Goal: Transaction & Acquisition: Purchase product/service

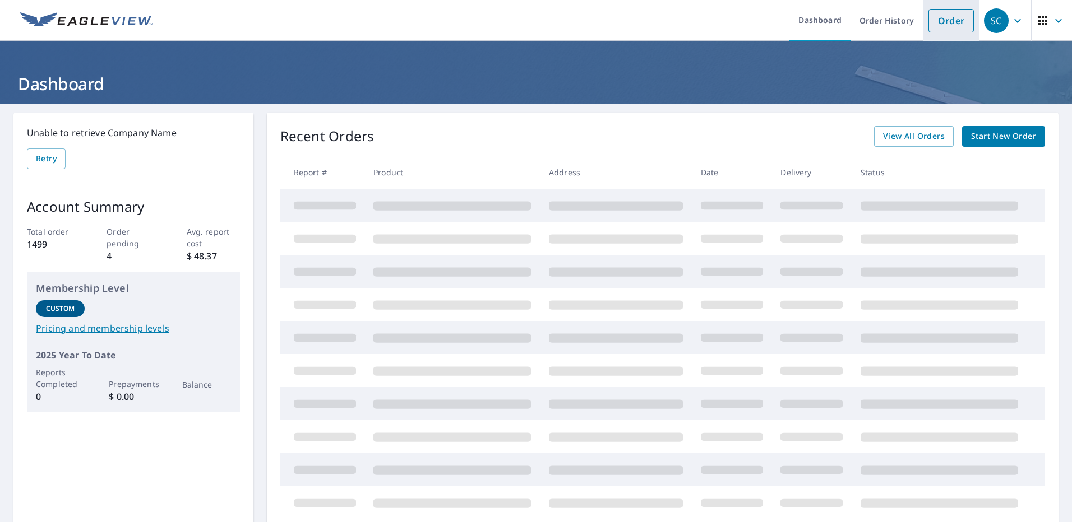
click at [937, 25] on link "Order" at bounding box center [950, 21] width 45 height 24
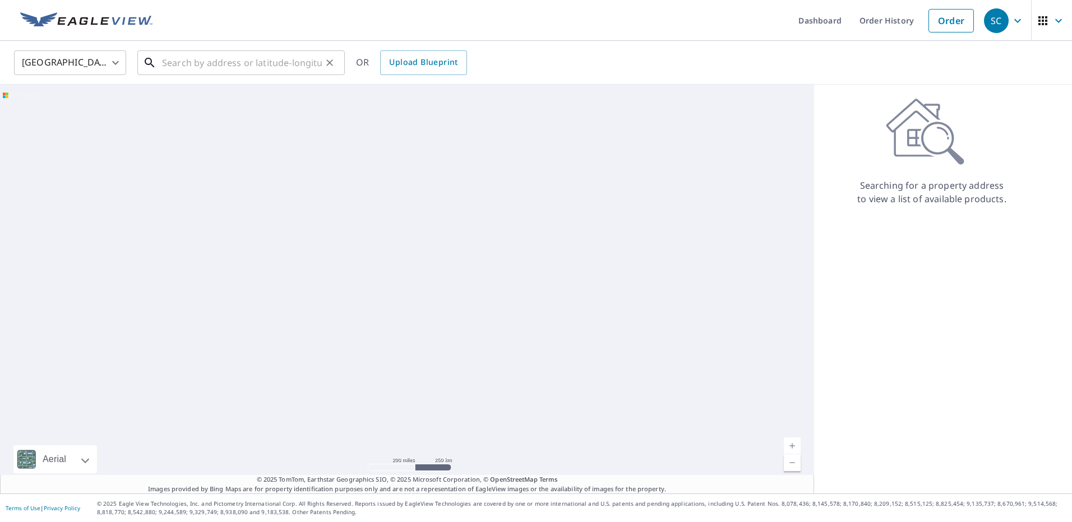
click at [195, 64] on input "text" at bounding box center [242, 62] width 160 height 31
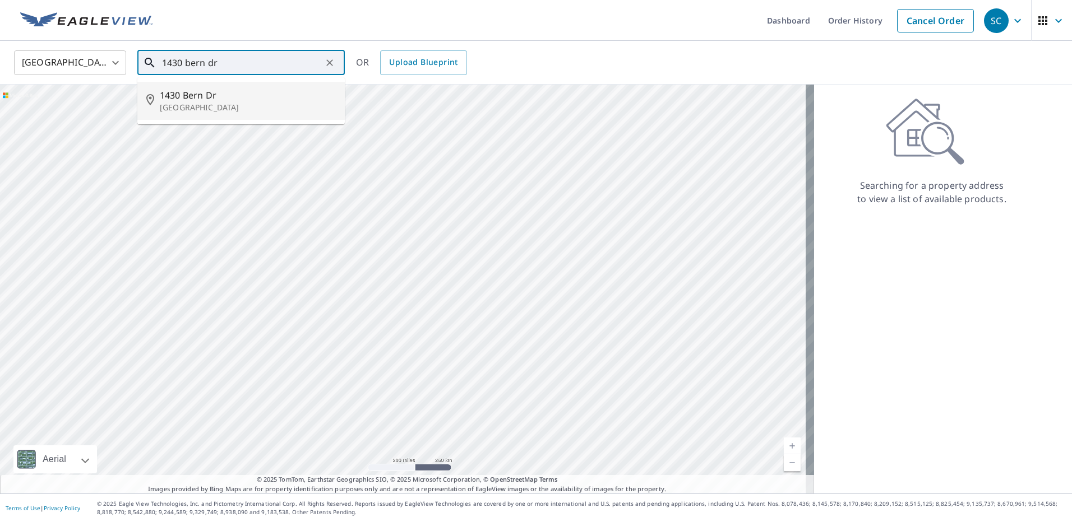
click at [189, 104] on p "[GEOGRAPHIC_DATA]" at bounding box center [248, 107] width 176 height 11
type input "[STREET_ADDRESS]"
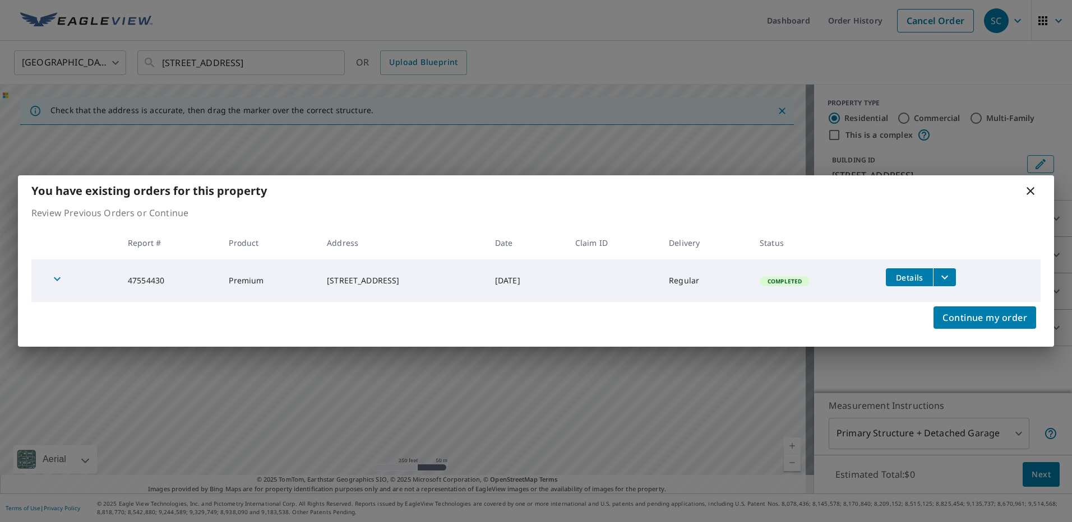
click at [1034, 191] on icon at bounding box center [1030, 190] width 13 height 13
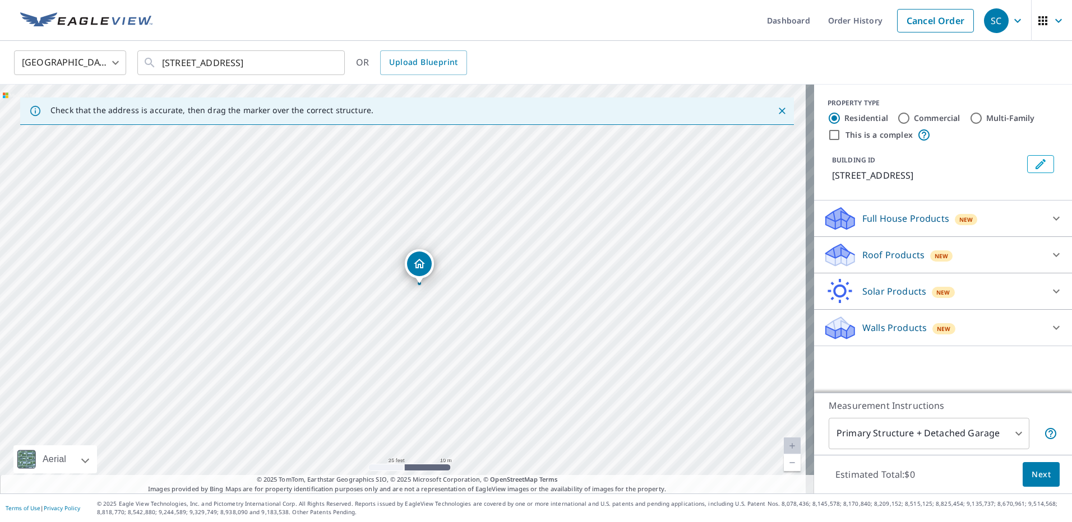
click at [846, 248] on icon at bounding box center [840, 255] width 34 height 26
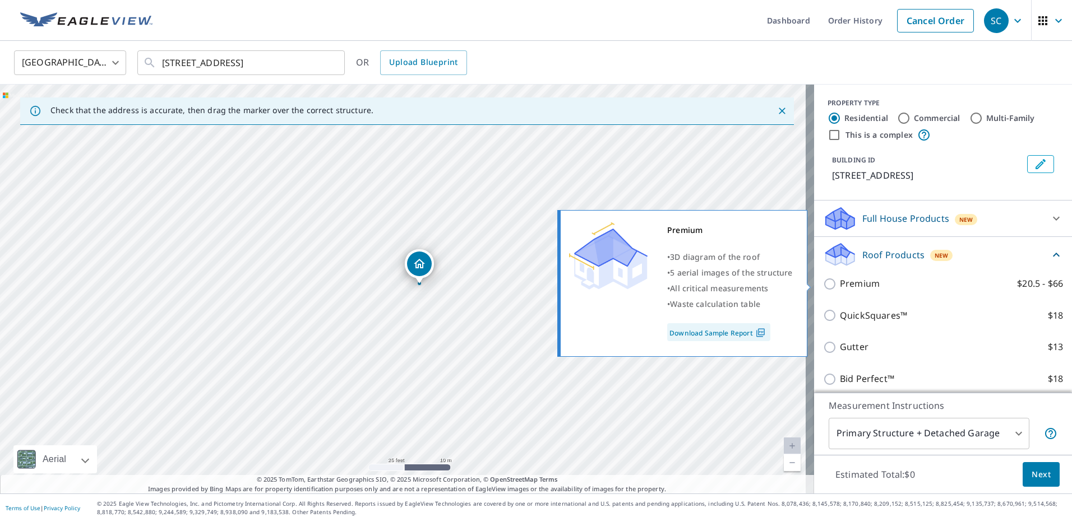
click at [855, 287] on p "Premium" at bounding box center [860, 284] width 40 height 14
click at [840, 287] on input "Premium $20.5 - $66" at bounding box center [831, 283] width 17 height 13
checkbox input "true"
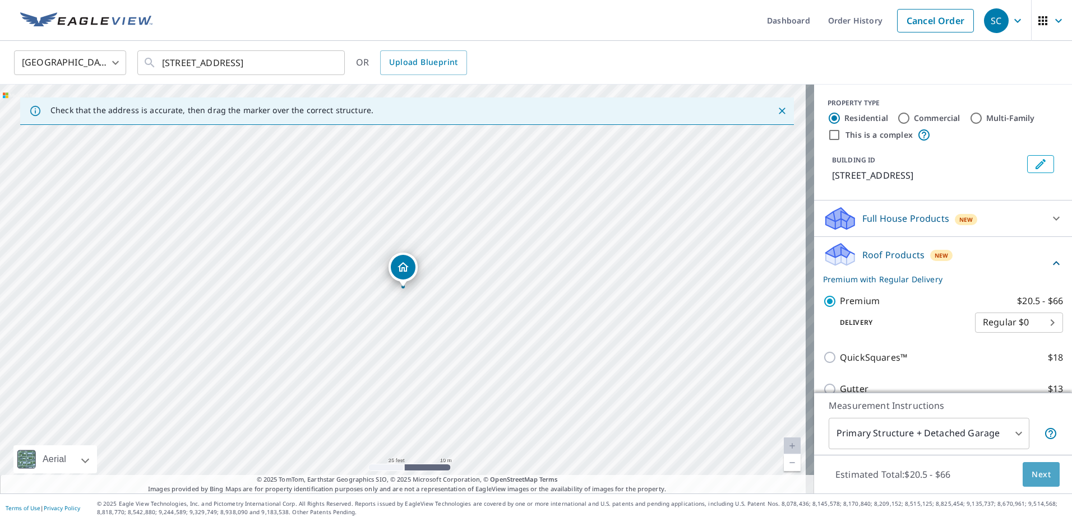
click at [1037, 472] on span "Next" at bounding box center [1040, 475] width 19 height 14
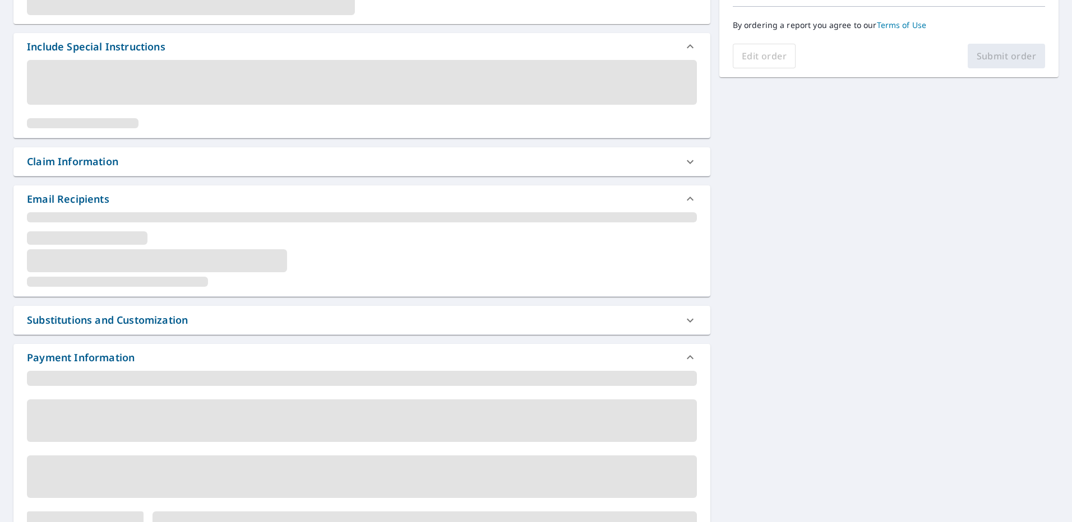
scroll to position [336, 0]
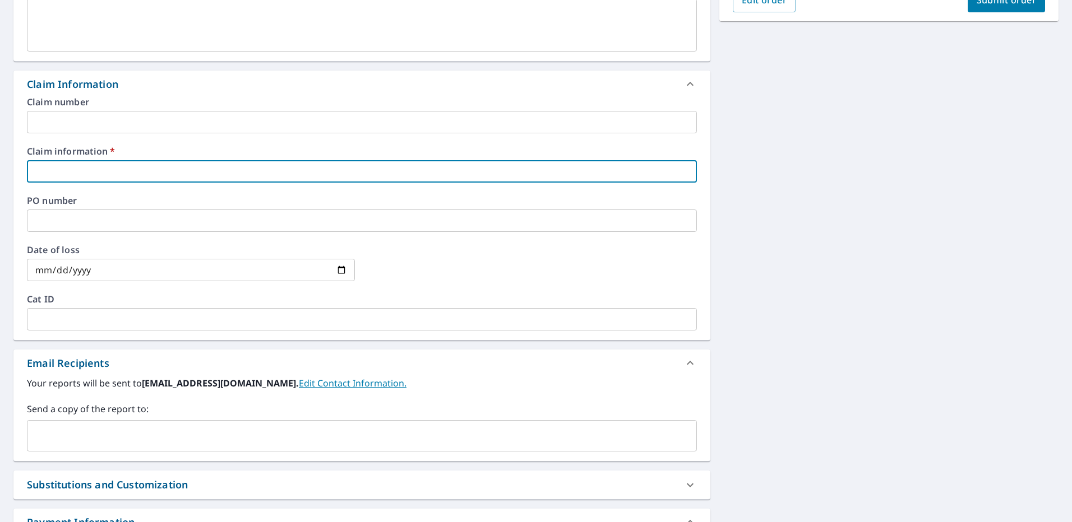
click at [59, 163] on input "text" at bounding box center [362, 171] width 670 height 22
type input "2"
checkbox input "true"
type input "29"
checkbox input "true"
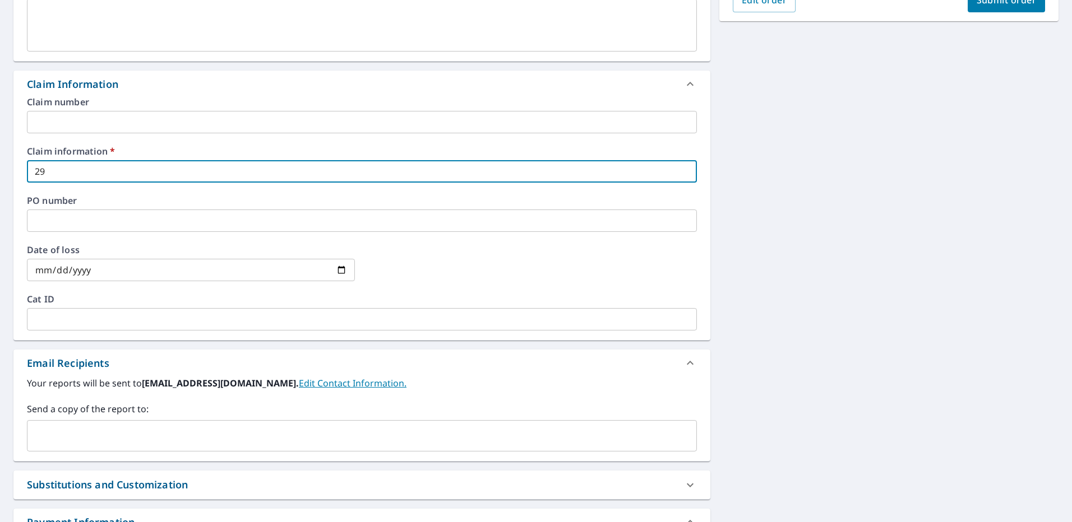
type input "297"
checkbox input "true"
type input "297273"
checkbox input "true"
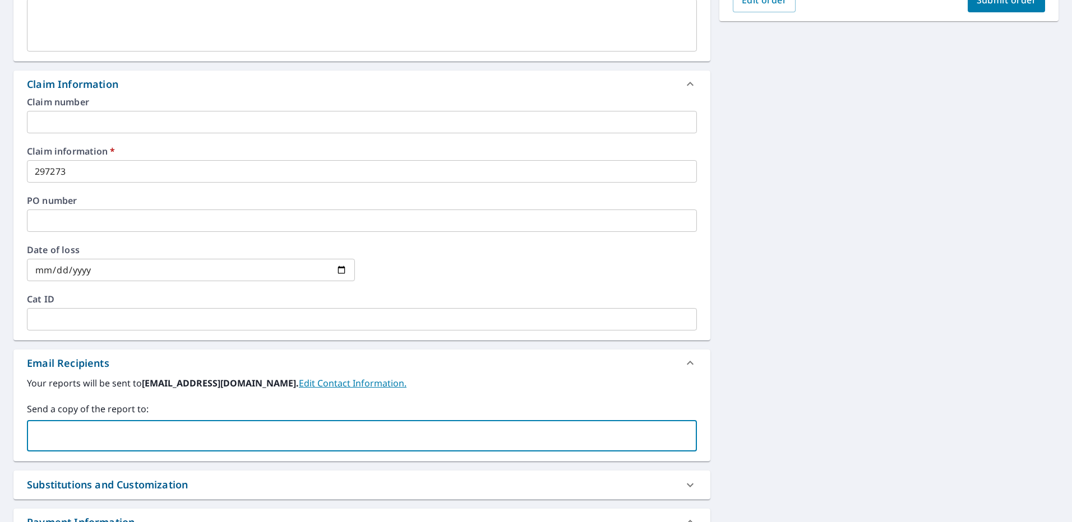
paste input "[EMAIL_ADDRESS][DOMAIN_NAME]"
type input "[EMAIL_ADDRESS][DOMAIN_NAME]"
click at [790, 249] on div "[STREET_ADDRESS] A standard road map Aerial A detailed look from above Labels L…" at bounding box center [536, 178] width 1072 height 822
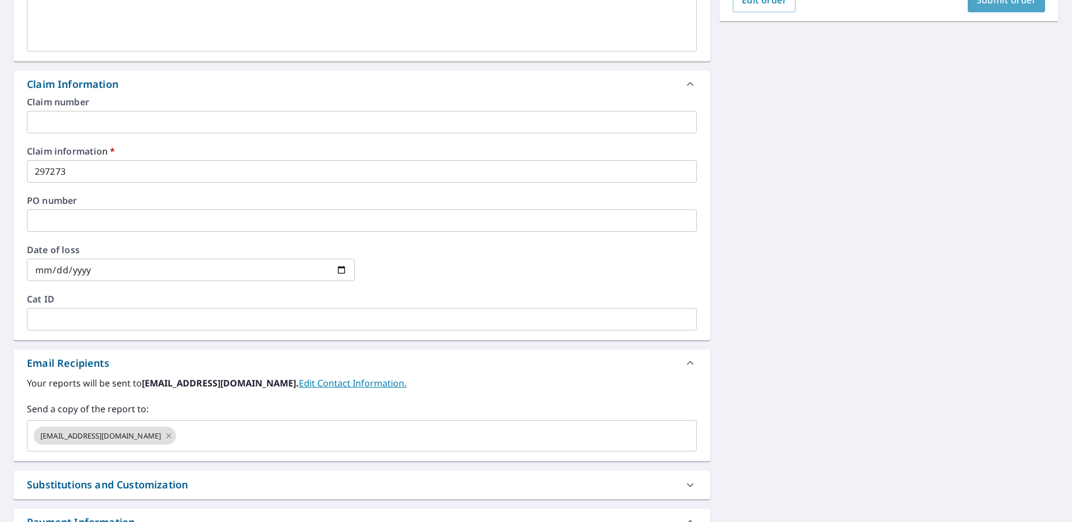
click at [988, 8] on button "Submit order" at bounding box center [1006, 0] width 78 height 25
checkbox input "true"
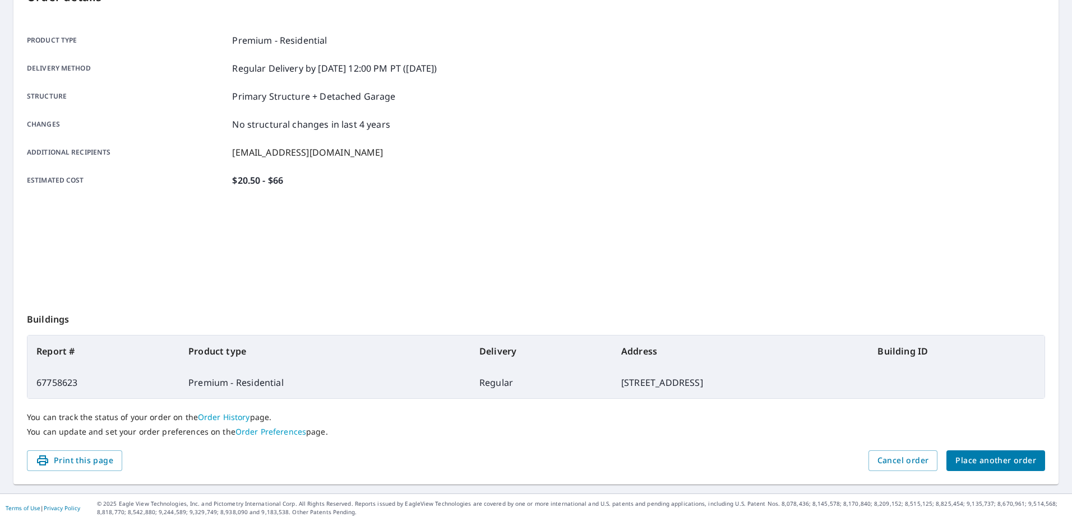
scroll to position [137, 0]
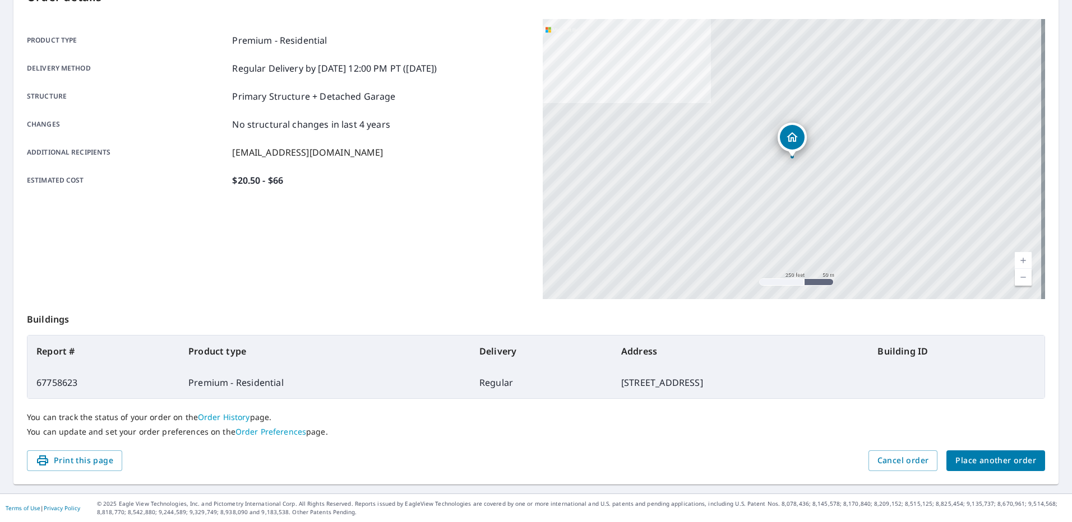
click at [995, 456] on span "Place another order" at bounding box center [995, 461] width 81 height 14
